Goal: Transaction & Acquisition: Book appointment/travel/reservation

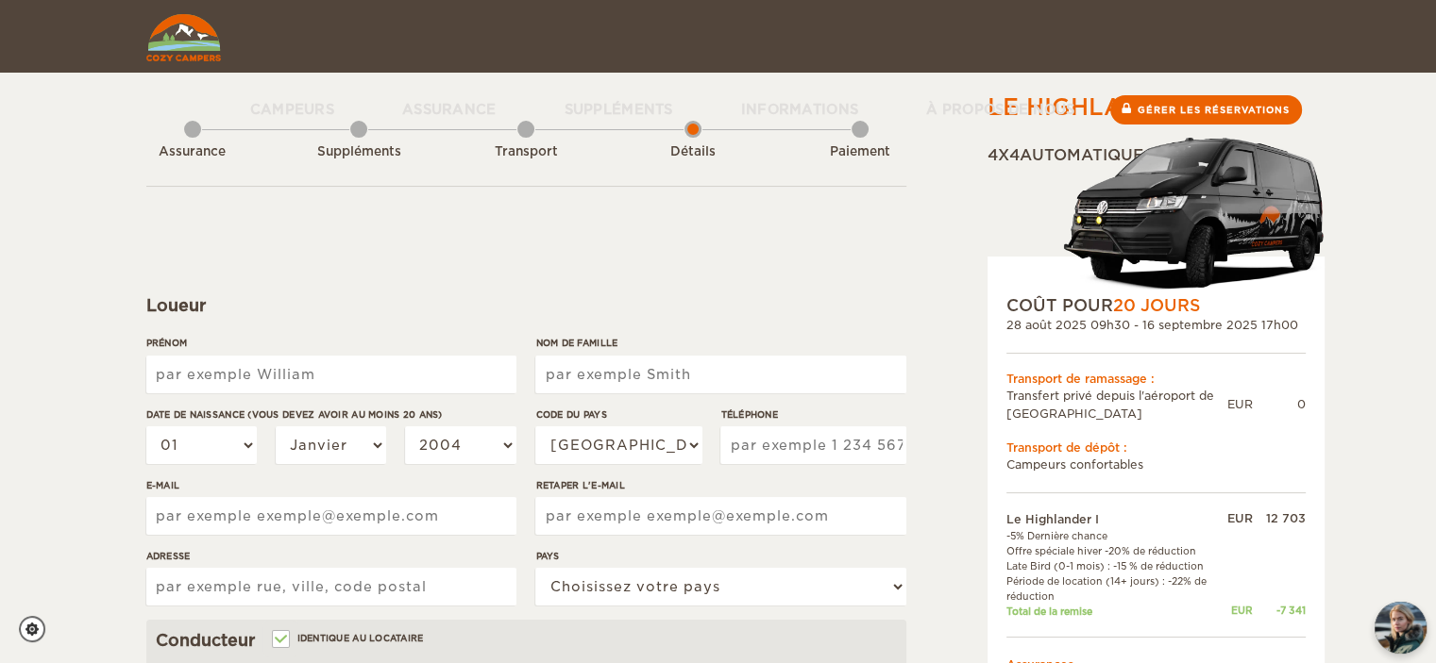
click at [160, 370] on input "Prénom" at bounding box center [331, 375] width 370 height 38
type input "[PERSON_NAME]"
type input "SATGE"
select select "33"
type input "613272824"
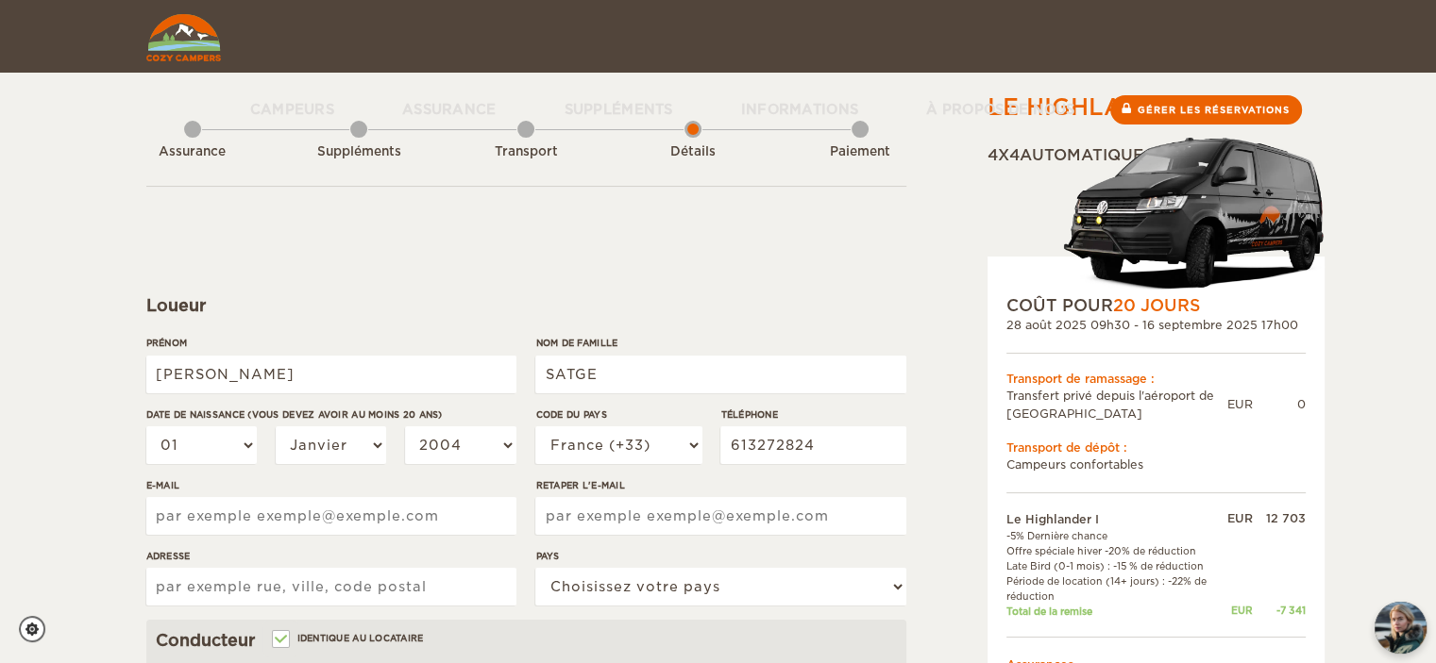
type input "[EMAIL_ADDRESS][DOMAIN_NAME]"
type input "[STREET_ADDRESS]"
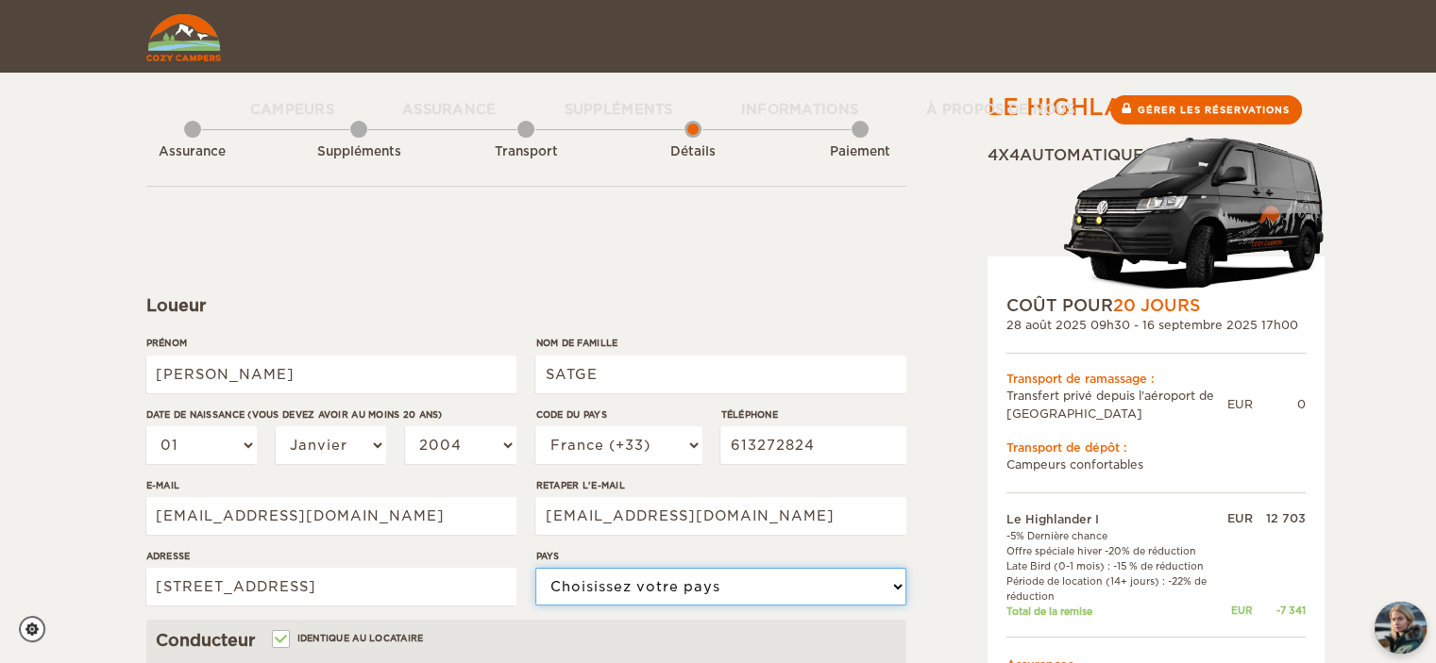
select select "71"
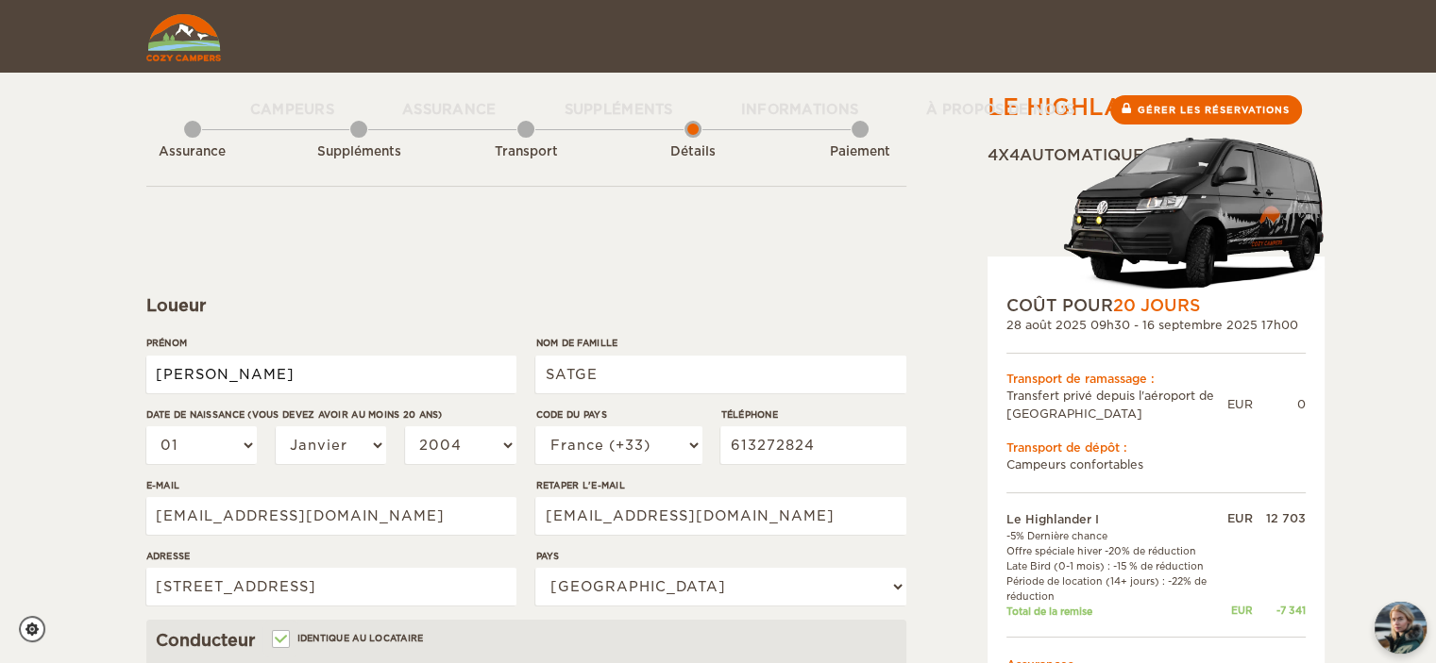
type input "[PERSON_NAME]"
type input "SATGE"
click at [247, 445] on select "01 02 03 04 05 06 07 08 09 10 11 12 13 14 15 16 17 18 19 20 21 22 23 24 25 26 2…" at bounding box center [201, 446] width 111 height 38
select select "18"
click at [146, 427] on select "01 02 03 04 05 06 07 08 09 10 11 12 13 14 15 16 17 18 19 20 21 22 23 24 25 26 2…" at bounding box center [201, 446] width 111 height 38
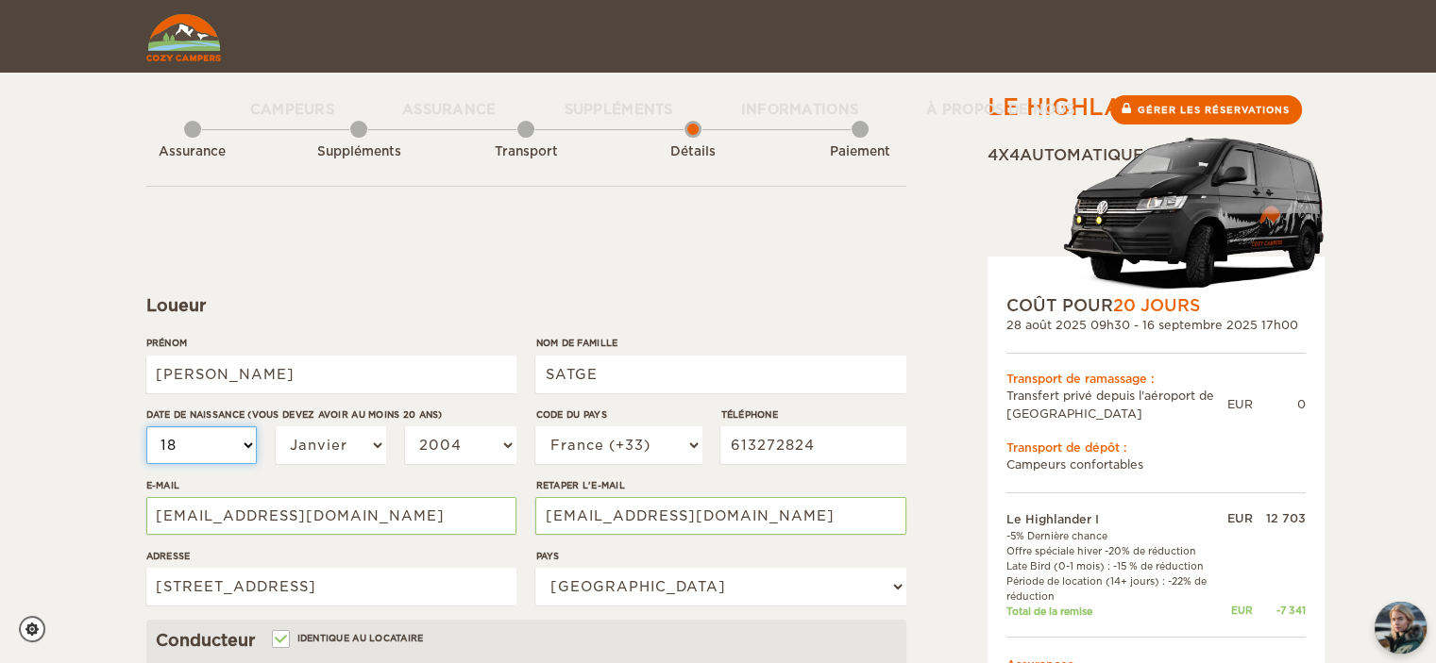
select select "18"
click at [378, 446] on select "[PERSON_NAME] Mars Avril Peut Juin Juillet Août Septembre Octobre Novembre Déce…" at bounding box center [331, 446] width 111 height 38
select select "11"
click at [276, 427] on select "[PERSON_NAME] Mars Avril Peut Juin Juillet Août Septembre Octobre Novembre Déce…" at bounding box center [331, 446] width 111 height 38
select select "11"
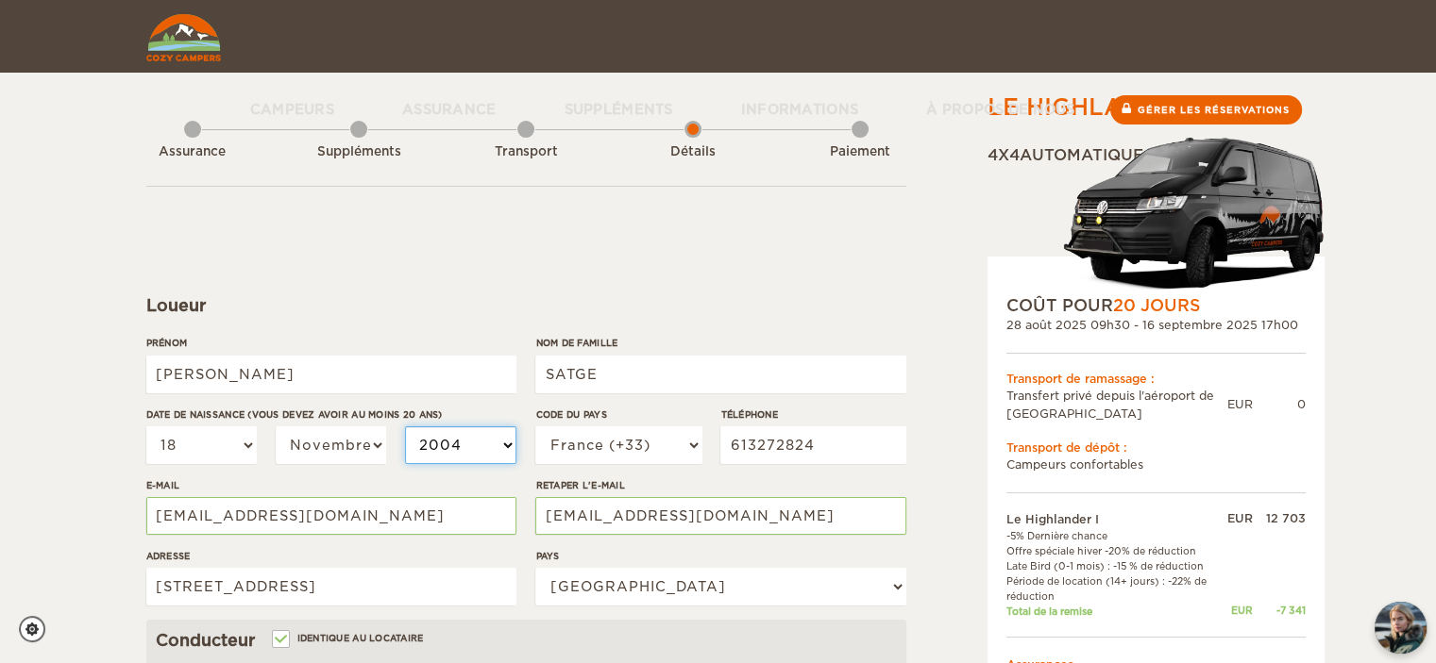
click at [504, 444] on select "2004 2003 2002 2001 2000 1999 1998 1997 1996 1995 1994 1993 1992 1991 1990 1989…" at bounding box center [460, 446] width 111 height 38
select select "1952"
click at [405, 427] on select "2004 2003 2002 2001 2000 1999 1998 1997 1996 1995 1994 1993 1992 1991 1990 1989…" at bounding box center [460, 446] width 111 height 38
select select "1952"
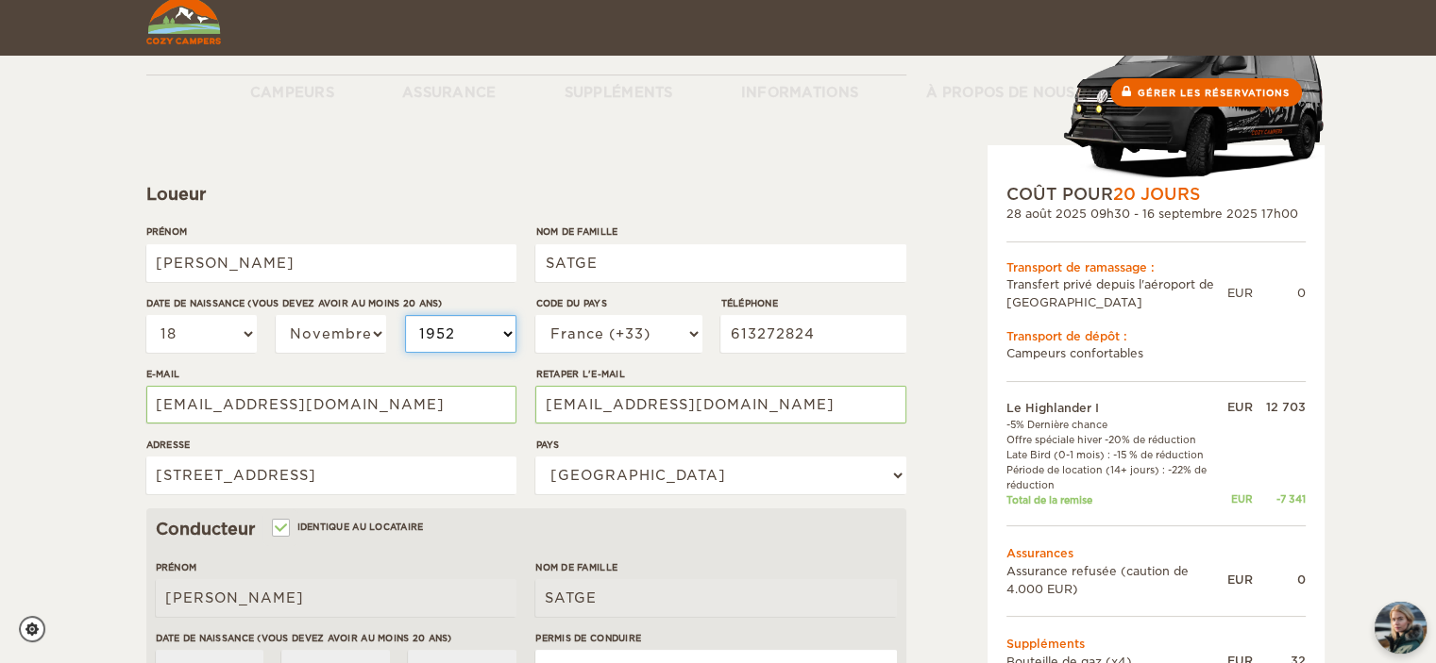
scroll to position [189, 0]
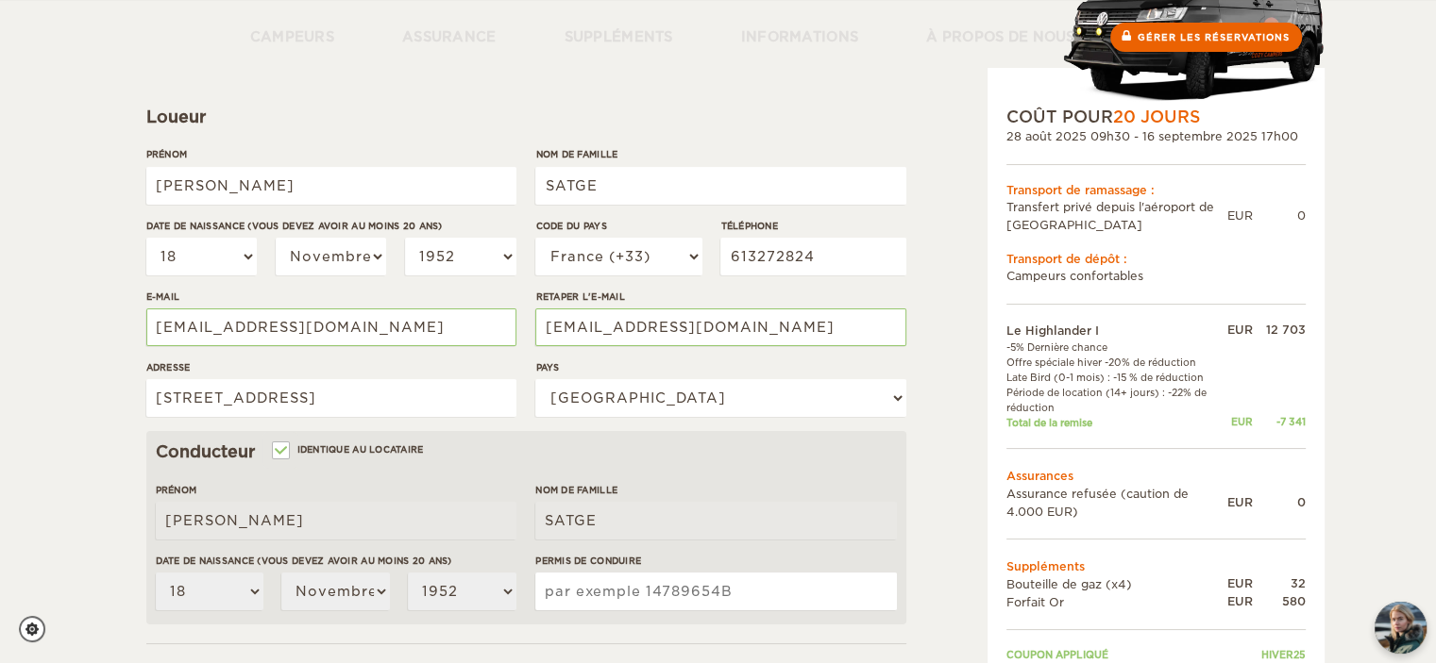
click at [547, 586] on input "Permis de conduire" at bounding box center [715, 592] width 361 height 38
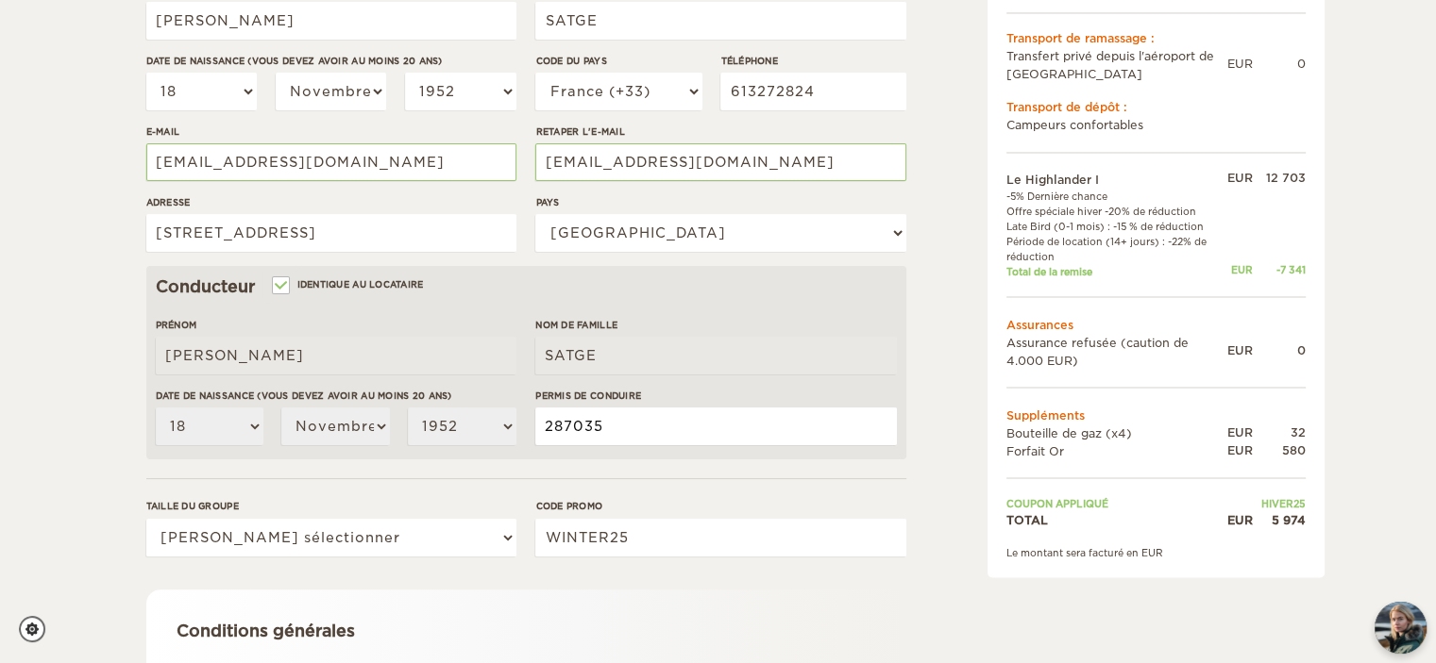
scroll to position [378, 0]
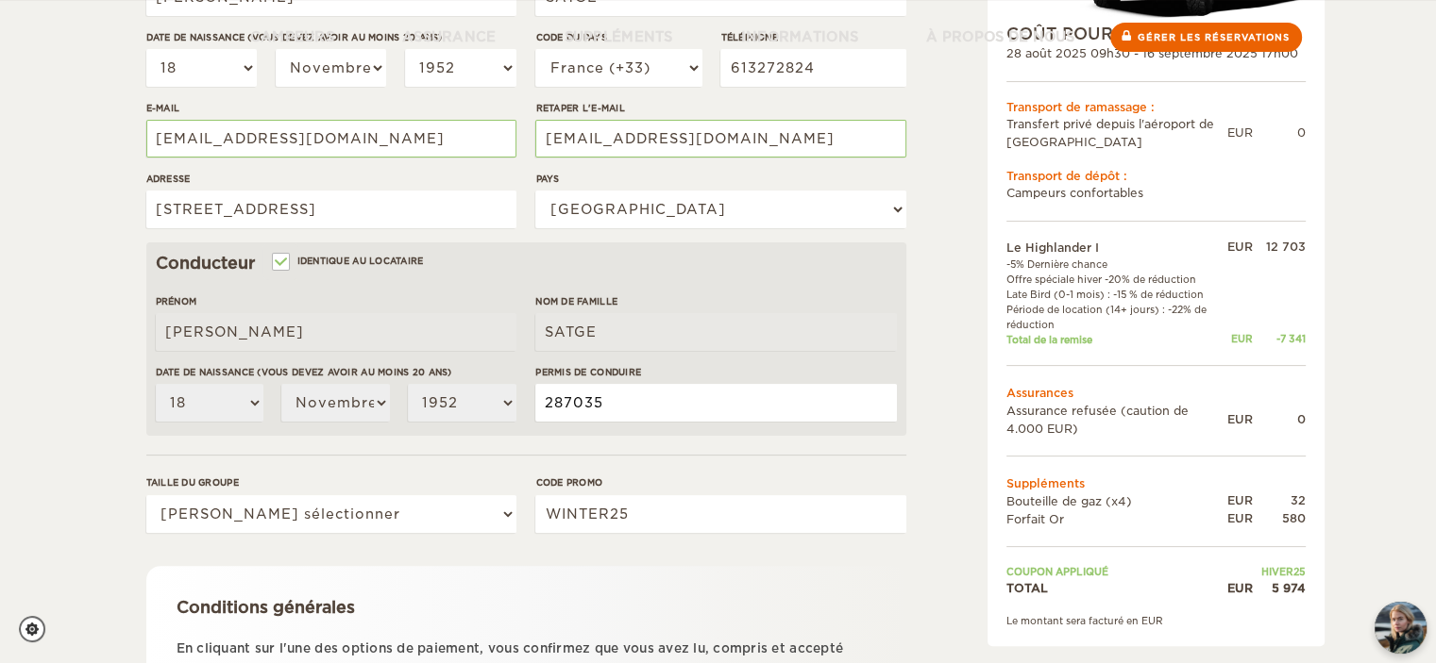
type input "287035"
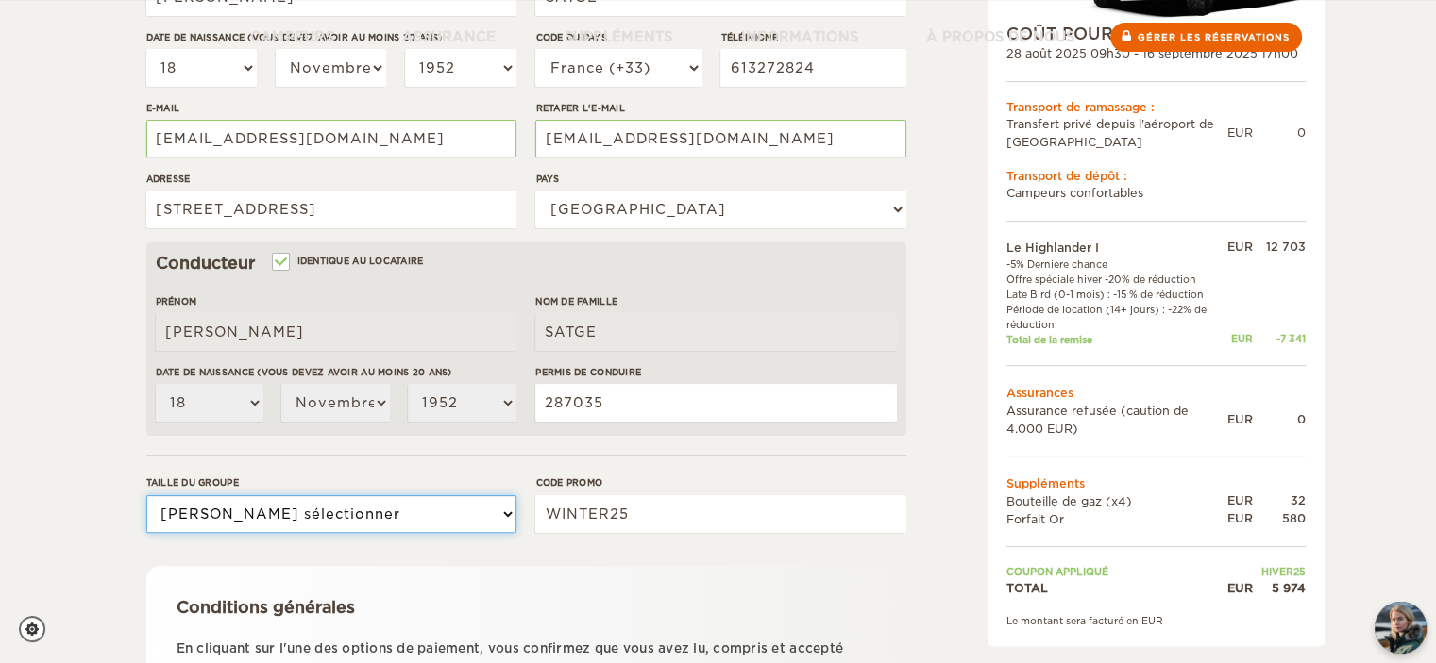
click at [505, 512] on select "[PERSON_NAME] sélectionner 1 2" at bounding box center [331, 514] width 370 height 38
select select "2"
click at [146, 495] on select "[PERSON_NAME] sélectionner 1 2" at bounding box center [331, 514] width 370 height 38
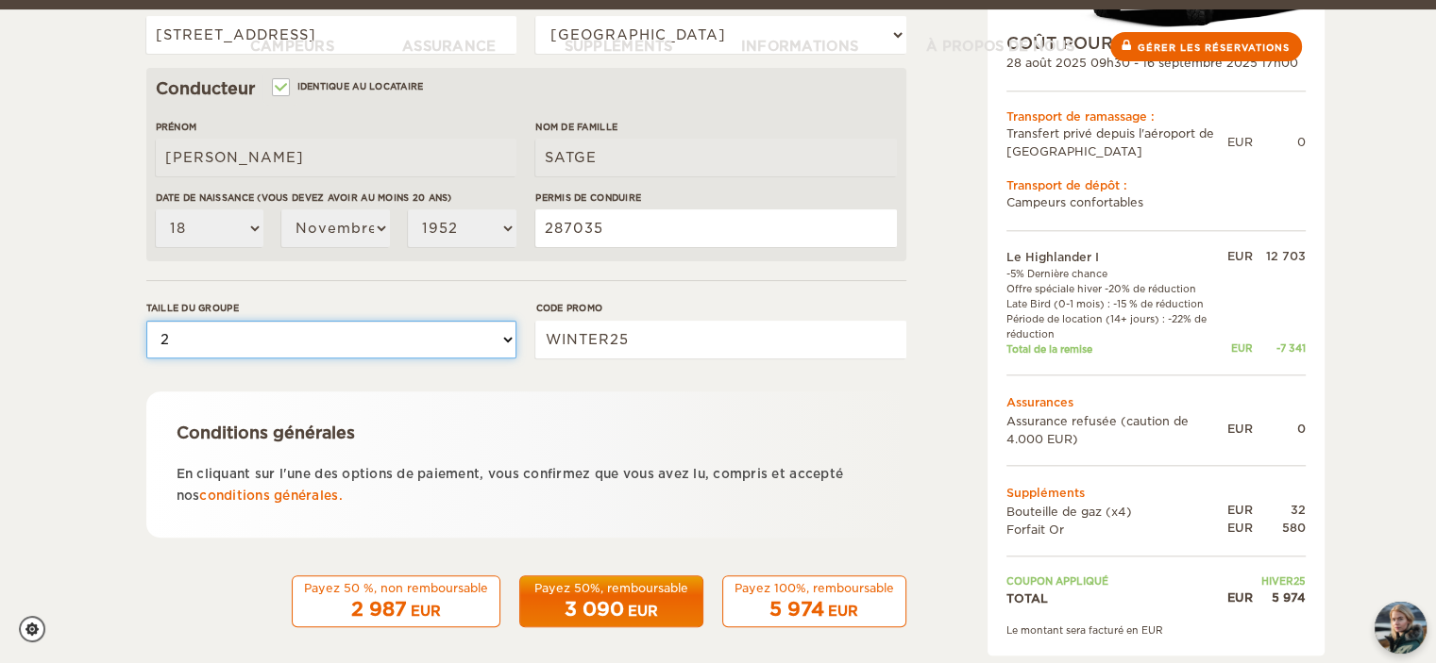
scroll to position [562, 0]
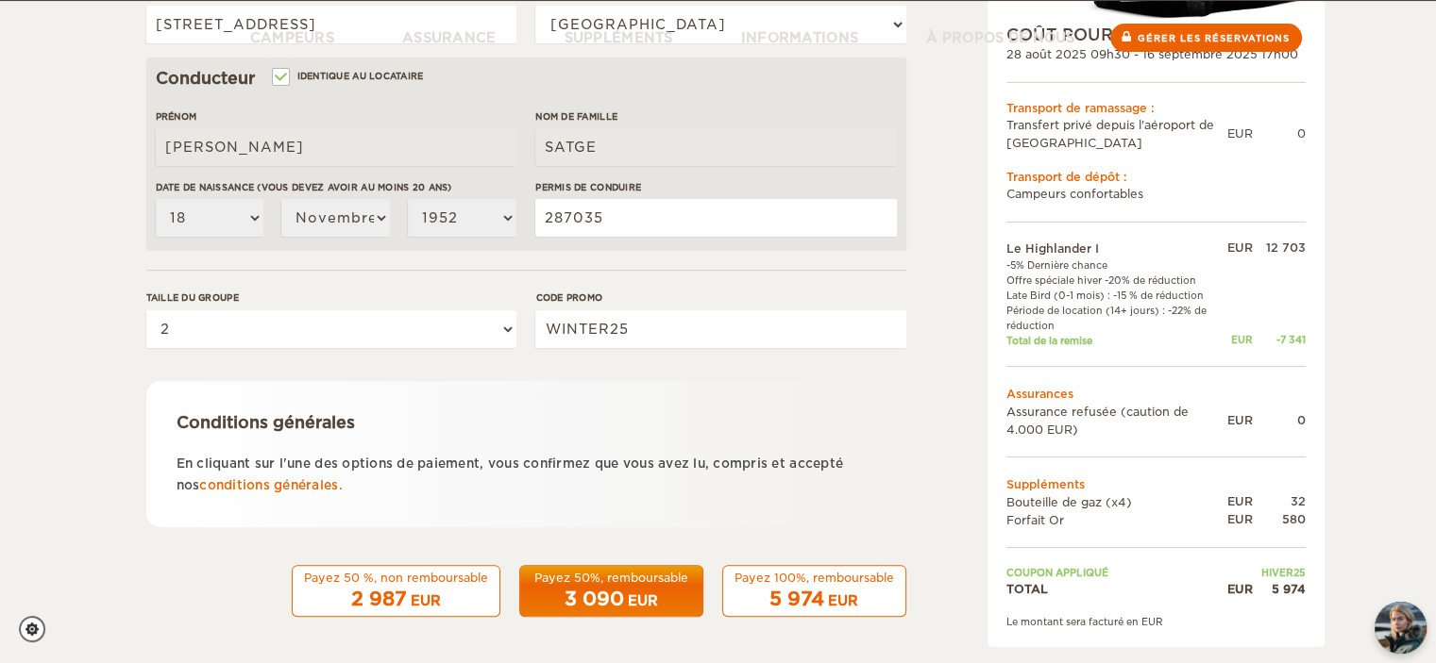
click at [427, 596] on font "EUR" at bounding box center [426, 601] width 30 height 15
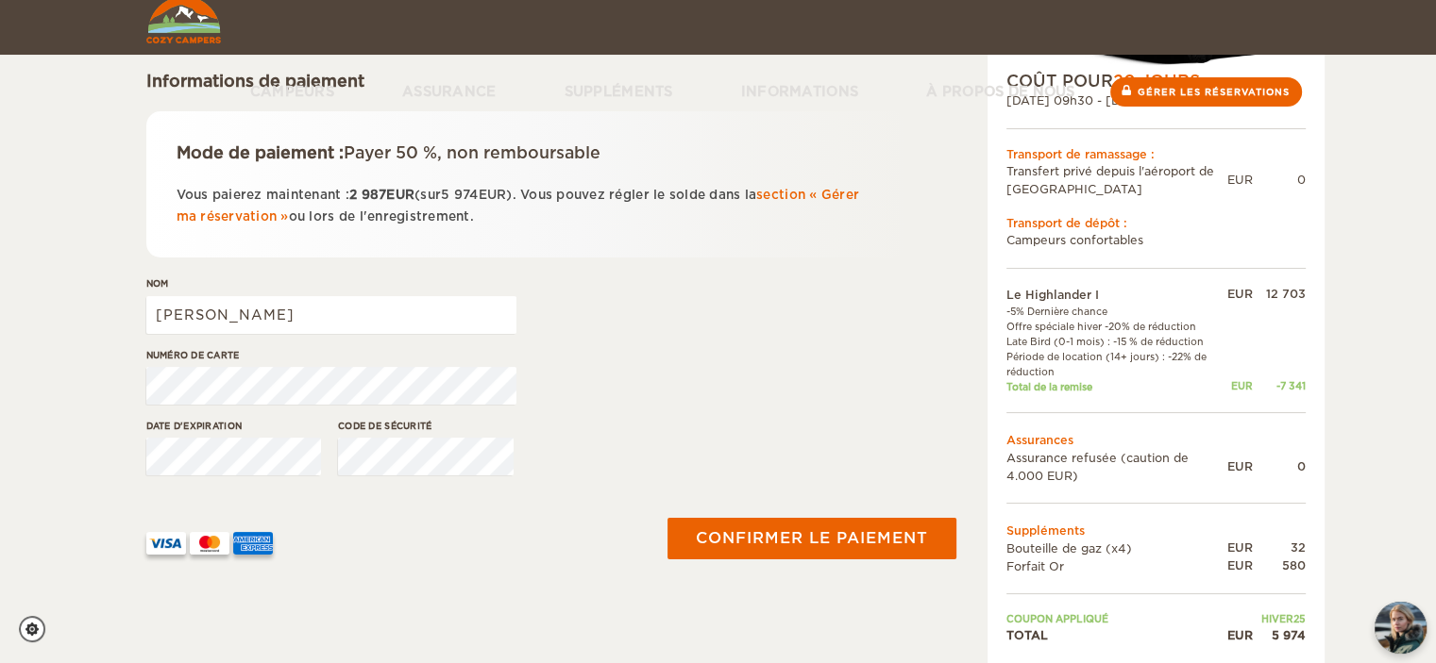
scroll to position [283, 0]
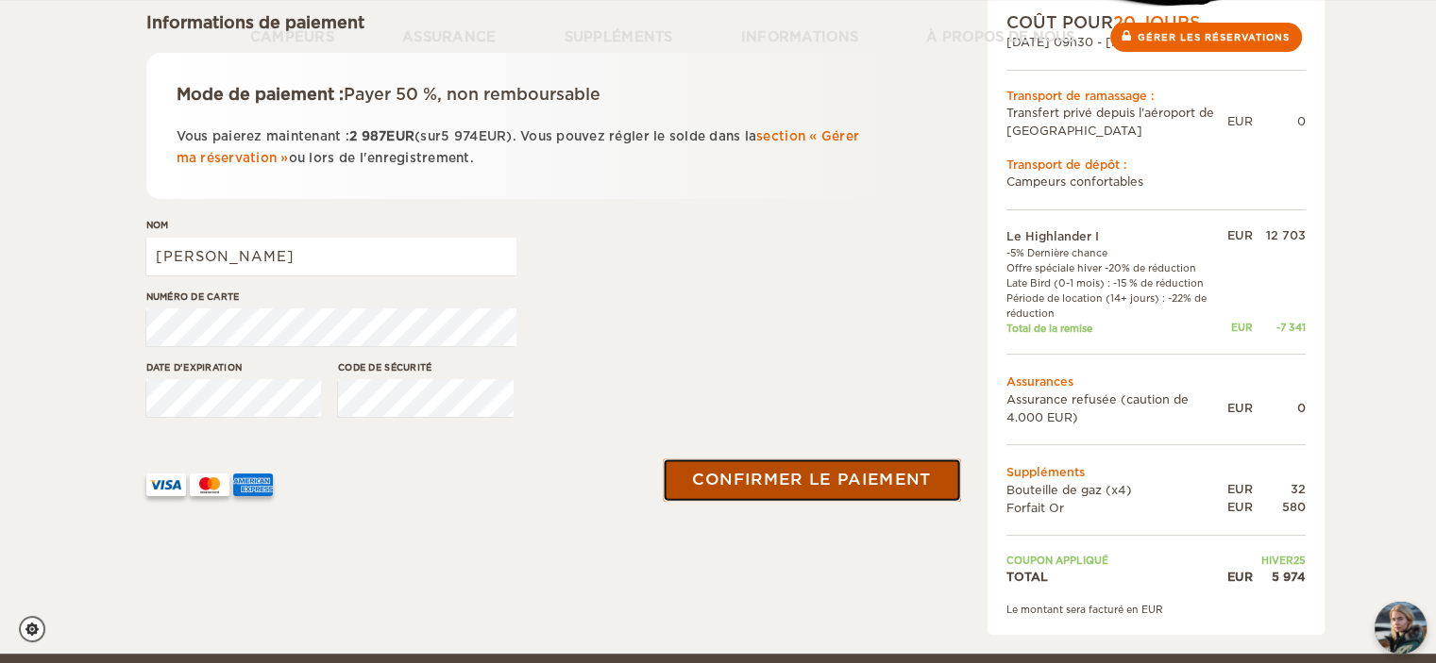
click at [811, 475] on font "Confirmer le paiement" at bounding box center [811, 480] width 239 height 19
